Goal: Task Accomplishment & Management: Manage account settings

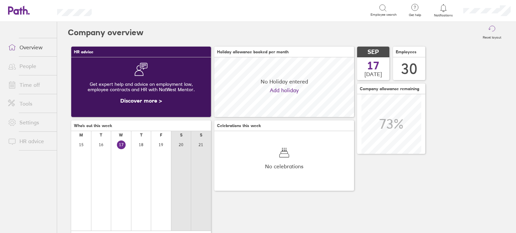
scroll to position [59, 140]
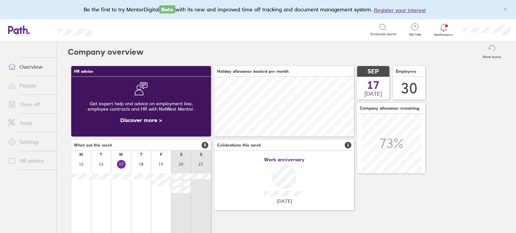
click at [307, 29] on div "Search" at bounding box center [238, 30] width 264 height 10
click at [27, 102] on link "Time off" at bounding box center [30, 104] width 54 height 13
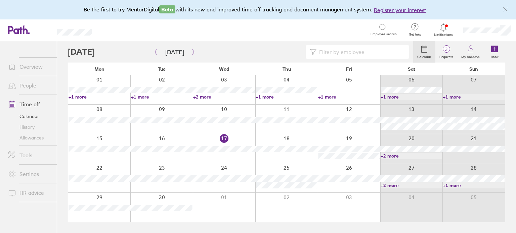
click at [394, 185] on link "+2 more" at bounding box center [411, 186] width 62 height 6
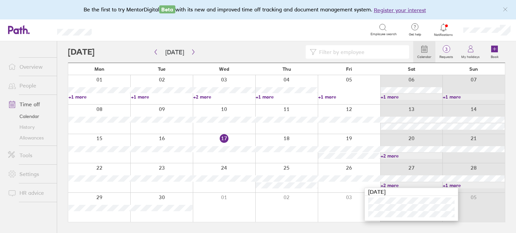
click at [455, 184] on link "+1 more" at bounding box center [473, 186] width 62 height 6
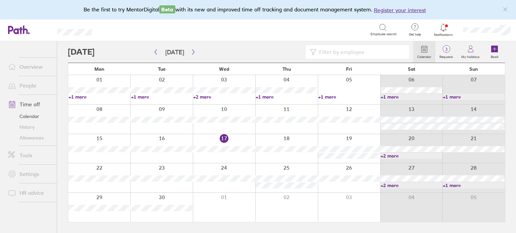
click at [455, 184] on link "+1 more" at bounding box center [473, 186] width 62 height 6
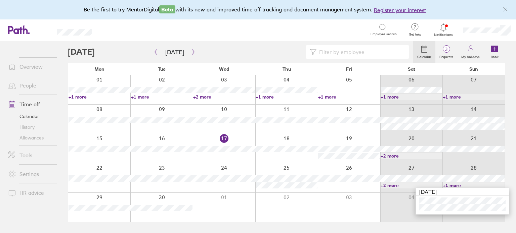
click at [394, 184] on link "+2 more" at bounding box center [411, 186] width 62 height 6
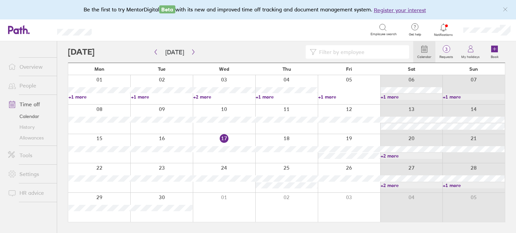
click at [394, 184] on link "+2 more" at bounding box center [411, 186] width 62 height 6
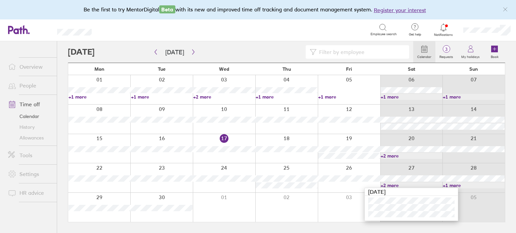
click at [394, 184] on link "+2 more" at bounding box center [411, 186] width 62 height 6
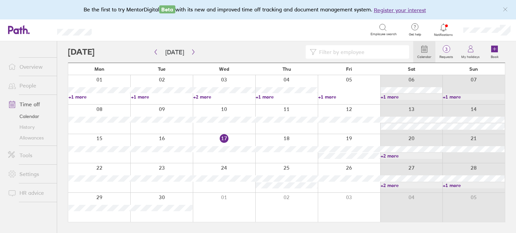
click at [391, 188] on link "+2 more" at bounding box center [411, 186] width 62 height 6
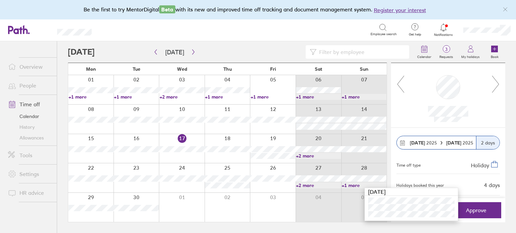
click at [434, 172] on div "Time off type Holiday" at bounding box center [447, 164] width 103 height 19
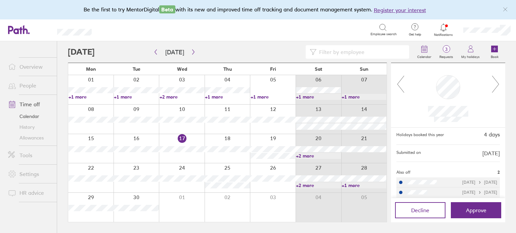
scroll to position [55, 0]
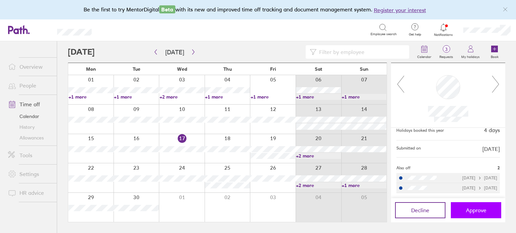
click at [470, 211] on span "Approve" at bounding box center [476, 210] width 20 height 6
click at [308, 185] on link "+2 more" at bounding box center [318, 186] width 45 height 6
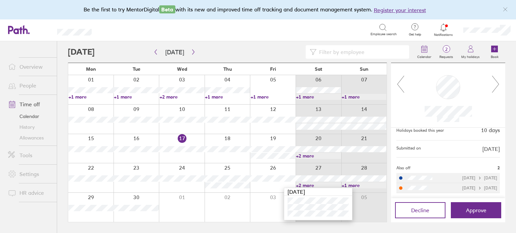
click at [350, 188] on div "[DATE]" at bounding box center [318, 192] width 68 height 8
click at [353, 184] on link "+1 more" at bounding box center [363, 186] width 45 height 6
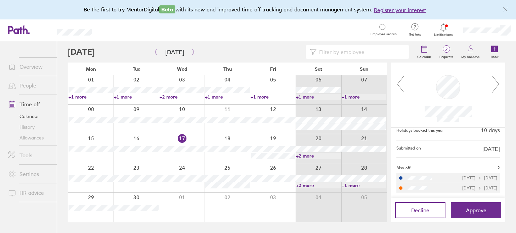
click at [353, 184] on link "+1 more" at bounding box center [363, 186] width 45 height 6
click at [308, 185] on link "+2 more" at bounding box center [318, 186] width 45 height 6
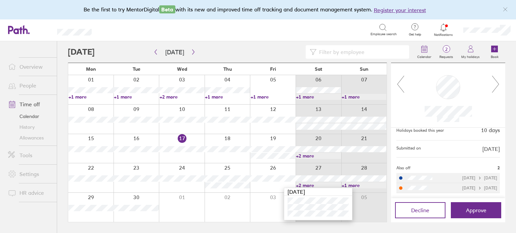
click at [499, 67] on div at bounding box center [448, 95] width 114 height 65
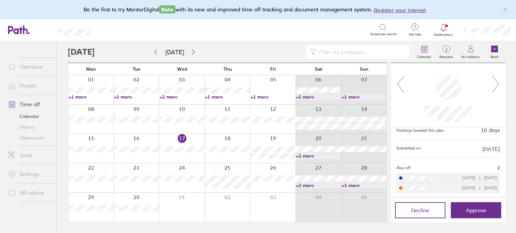
click at [310, 155] on link "+2 more" at bounding box center [318, 156] width 45 height 6
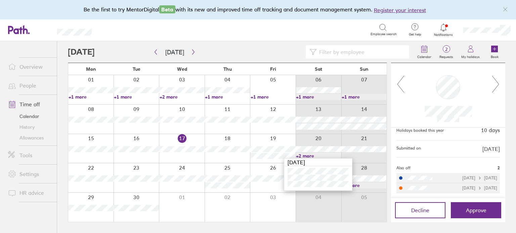
click at [276, 186] on div at bounding box center [273, 177] width 46 height 29
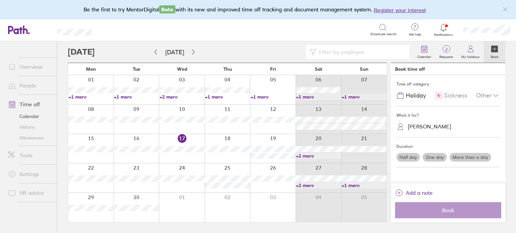
click at [307, 186] on link "+2 more" at bounding box center [318, 186] width 45 height 6
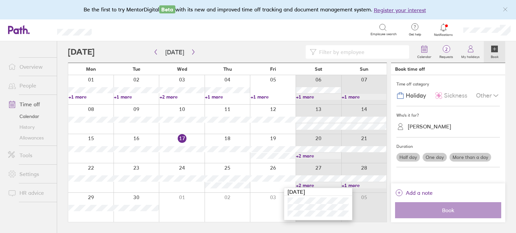
click at [356, 184] on link "+1 more" at bounding box center [363, 186] width 45 height 6
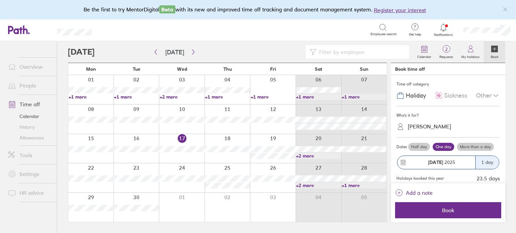
click at [307, 186] on link "+2 more" at bounding box center [318, 186] width 45 height 6
